Goal: Book appointment/travel/reservation

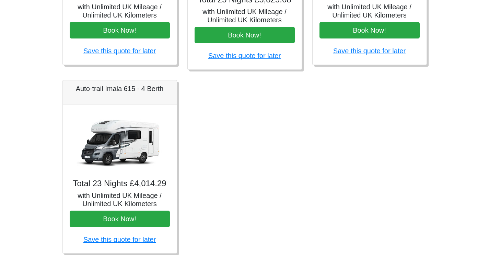
scroll to position [406, 0]
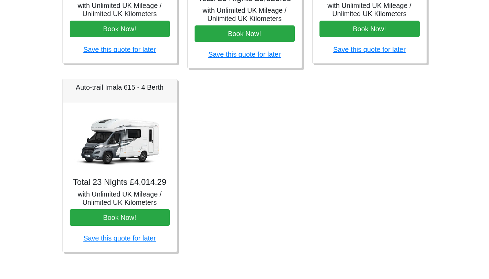
click at [115, 92] on div "Auto-trail Imala 615 - 4 Berth" at bounding box center [120, 91] width 114 height 24
click at [115, 143] on img at bounding box center [120, 141] width 96 height 62
click at [112, 195] on h5 "with Unlimited UK Mileage / Unlimited UK Kilometers" at bounding box center [120, 198] width 100 height 16
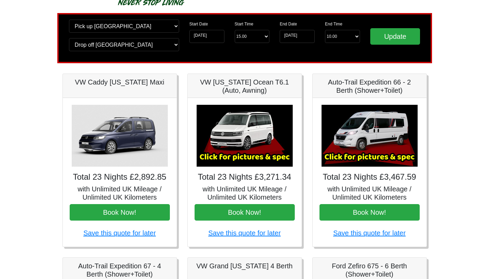
scroll to position [39, 0]
click at [378, 134] on img at bounding box center [370, 136] width 96 height 62
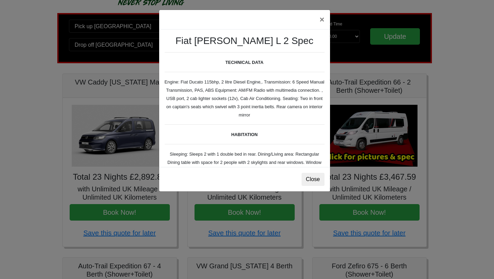
click at [378, 134] on div "× Fiat [PERSON_NAME] L 2 Spec TECHNICAL DATA Engine: Fiat Ducato 115bhp, 2 litr…" at bounding box center [247, 139] width 494 height 279
click at [315, 179] on button "Close" at bounding box center [313, 179] width 23 height 13
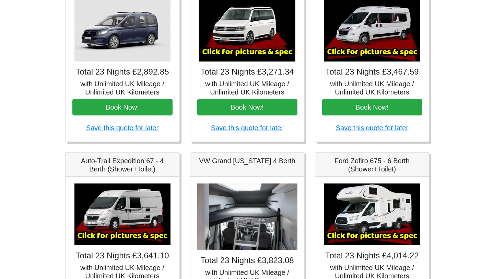
scroll to position [158, 0]
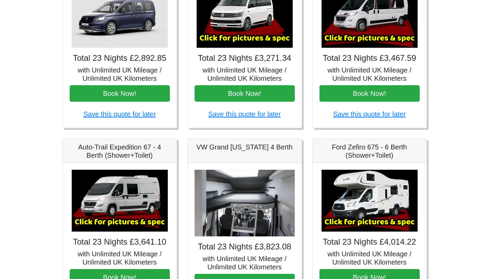
click at [370, 27] on img at bounding box center [370, 17] width 96 height 62
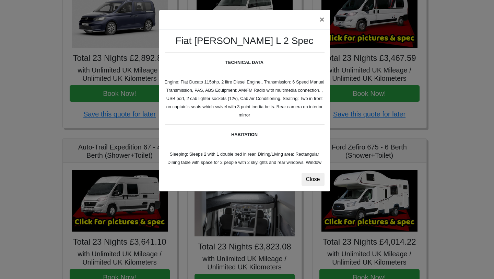
click at [370, 27] on body "CENTRAL RESERVATIONS FOR ALL ENQUIRIES [PHONE_NUMBER] Easicampers Booking : Sea…" at bounding box center [247, 184] width 494 height 685
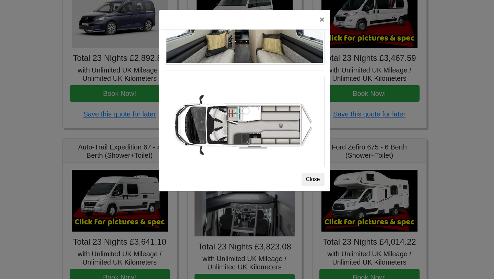
scroll to position [403, 0]
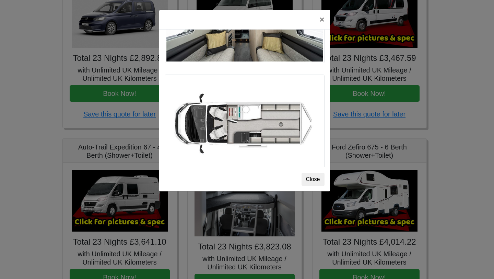
click at [230, 115] on img at bounding box center [245, 121] width 160 height 95
click at [254, 124] on img at bounding box center [245, 121] width 160 height 95
click at [203, 121] on img at bounding box center [245, 121] width 160 height 95
click at [312, 180] on button "Close" at bounding box center [313, 179] width 23 height 13
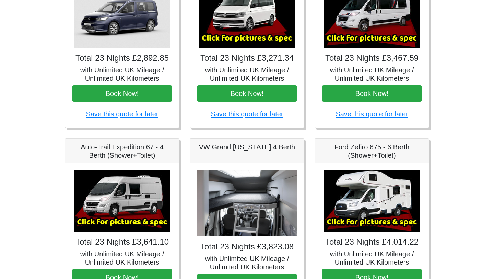
scroll to position [144, 0]
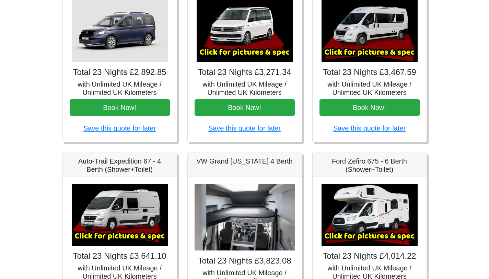
click at [129, 208] on img at bounding box center [120, 215] width 96 height 62
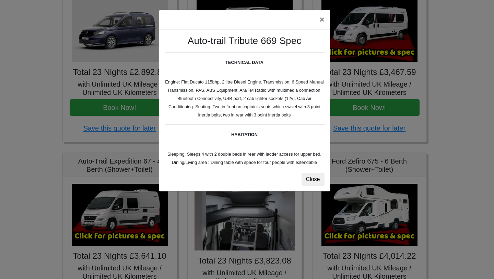
click at [129, 208] on body "CENTRAL RESERVATIONS FOR ALL ENQUIRIES [PHONE_NUMBER] Easicampers Booking : Sea…" at bounding box center [247, 198] width 494 height 685
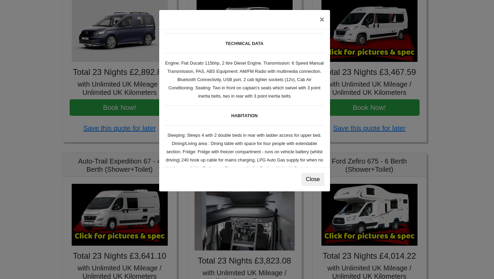
scroll to position [0, 0]
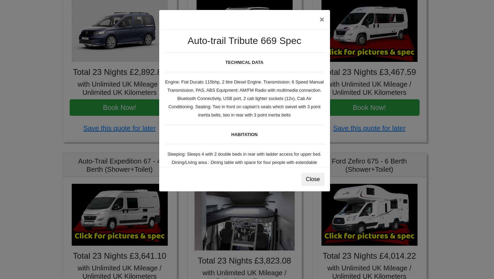
click at [381, 86] on div "× Auto-trail Tribute 669 Spec TECHNICAL DATA Engine: Fiat Ducato 115bhp, 2 litr…" at bounding box center [247, 139] width 494 height 279
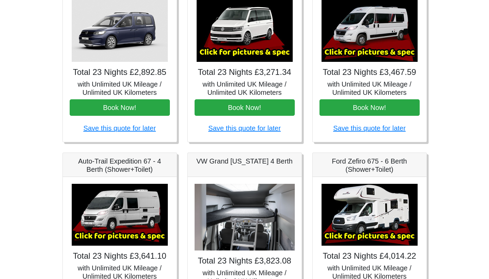
click at [367, 39] on img at bounding box center [370, 31] width 96 height 62
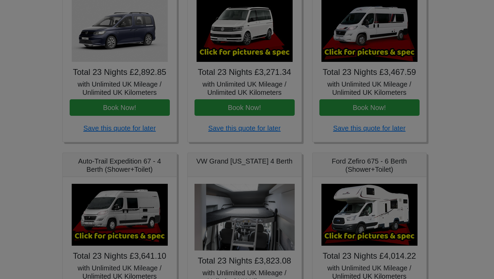
click at [367, 39] on body "CENTRAL RESERVATIONS FOR ALL ENQUIRIES [PHONE_NUMBER] Easicampers Booking : Sea…" at bounding box center [247, 198] width 494 height 685
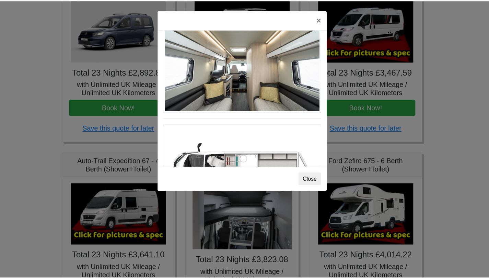
scroll to position [483, 0]
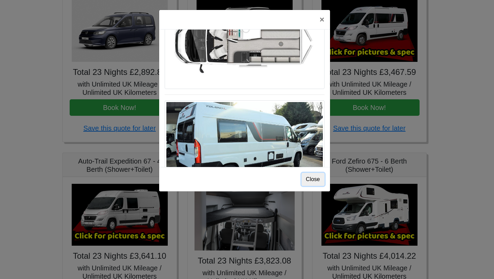
click at [316, 177] on button "Close" at bounding box center [313, 179] width 23 height 13
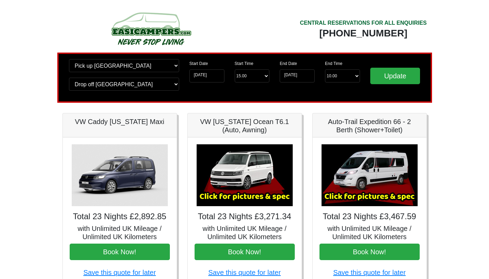
scroll to position [0, 0]
